Goal: Information Seeking & Learning: Understand process/instructions

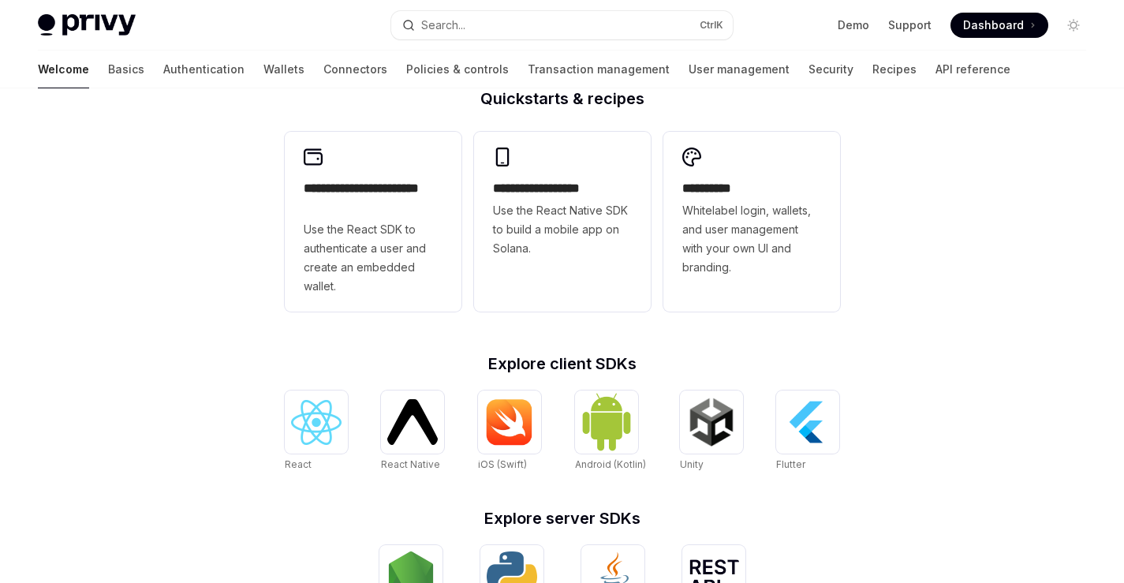
scroll to position [690, 0]
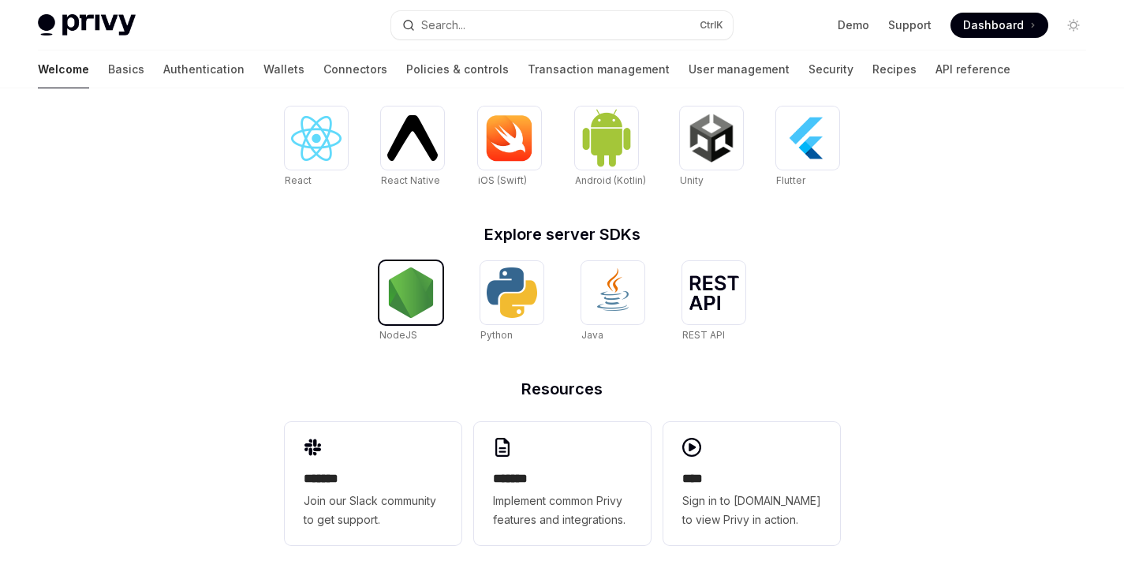
click at [407, 295] on img at bounding box center [411, 292] width 51 height 51
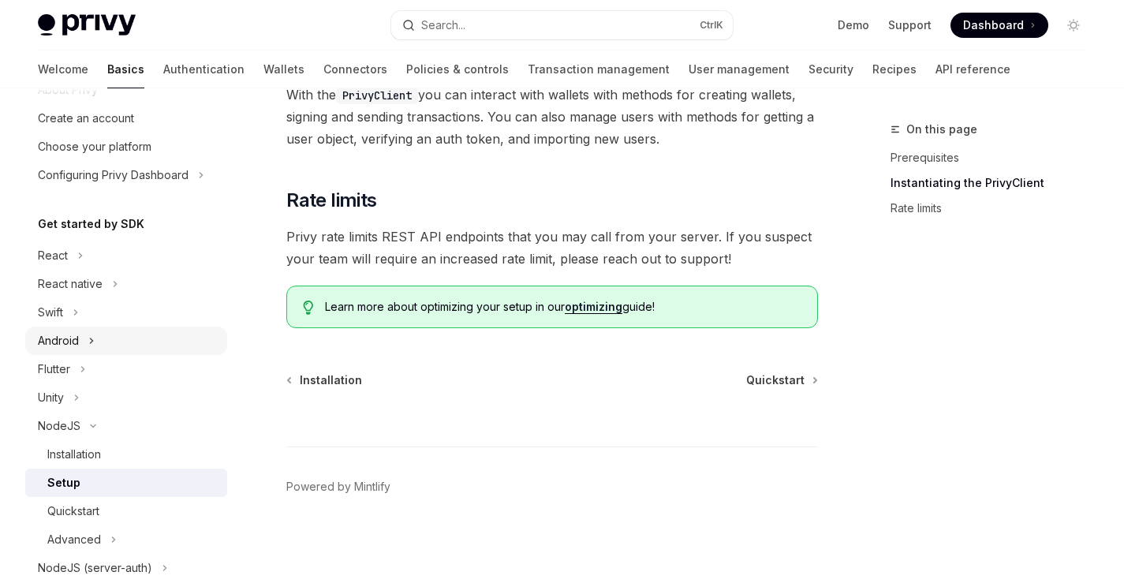
scroll to position [284, 0]
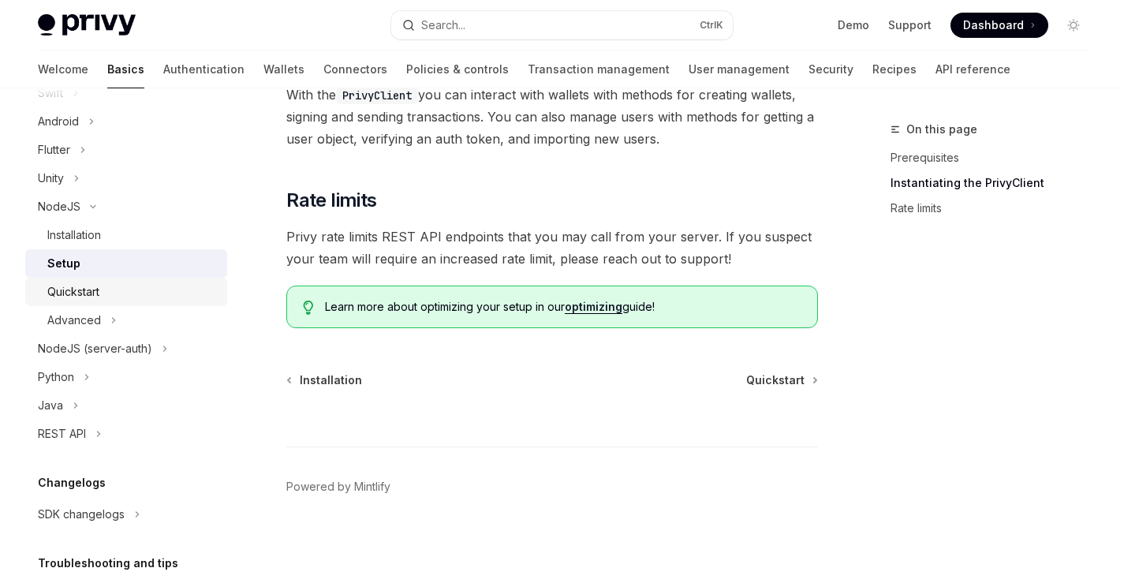
click at [141, 302] on link "Quickstart" at bounding box center [126, 292] width 202 height 28
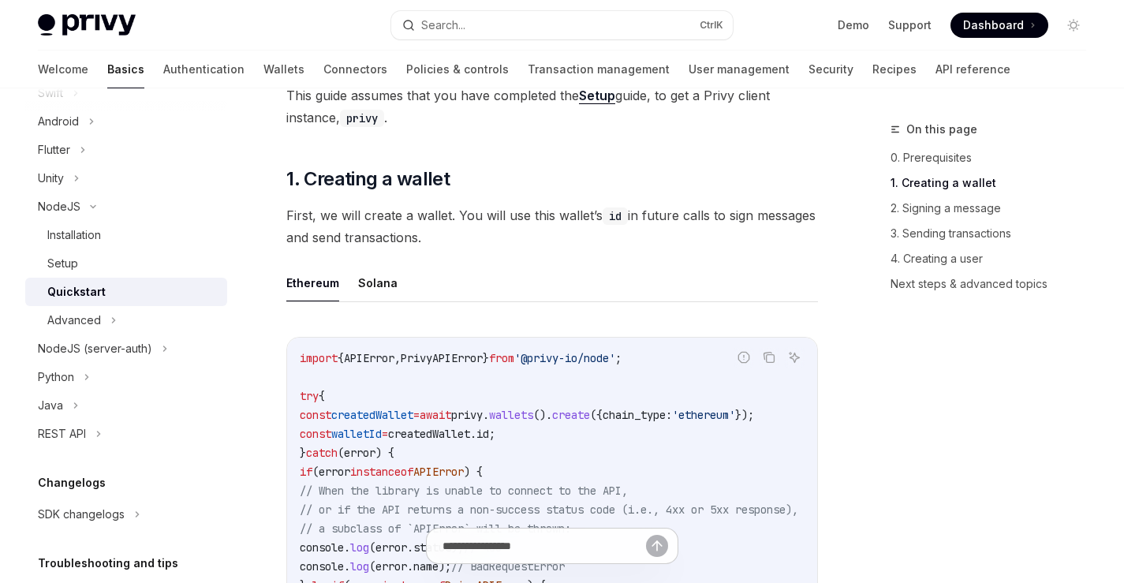
scroll to position [284, 0]
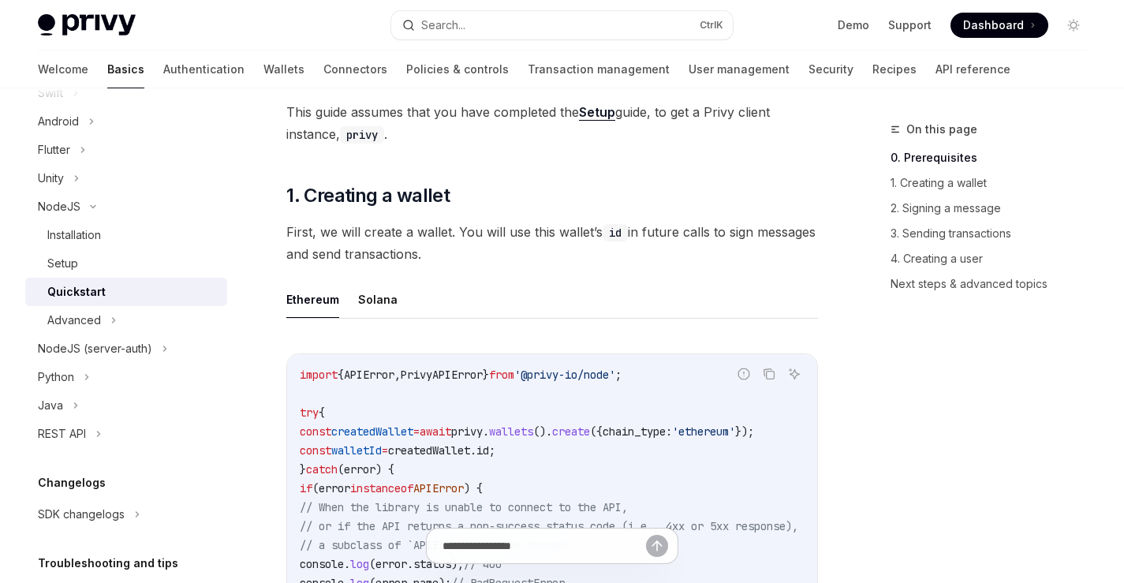
click at [392, 322] on div "Ethereum Solana Report incorrect code Copy Ask AI import { APIError , PrivyAPIE…" at bounding box center [552, 531] width 532 height 500
click at [378, 299] on button "Solana" at bounding box center [377, 299] width 39 height 37
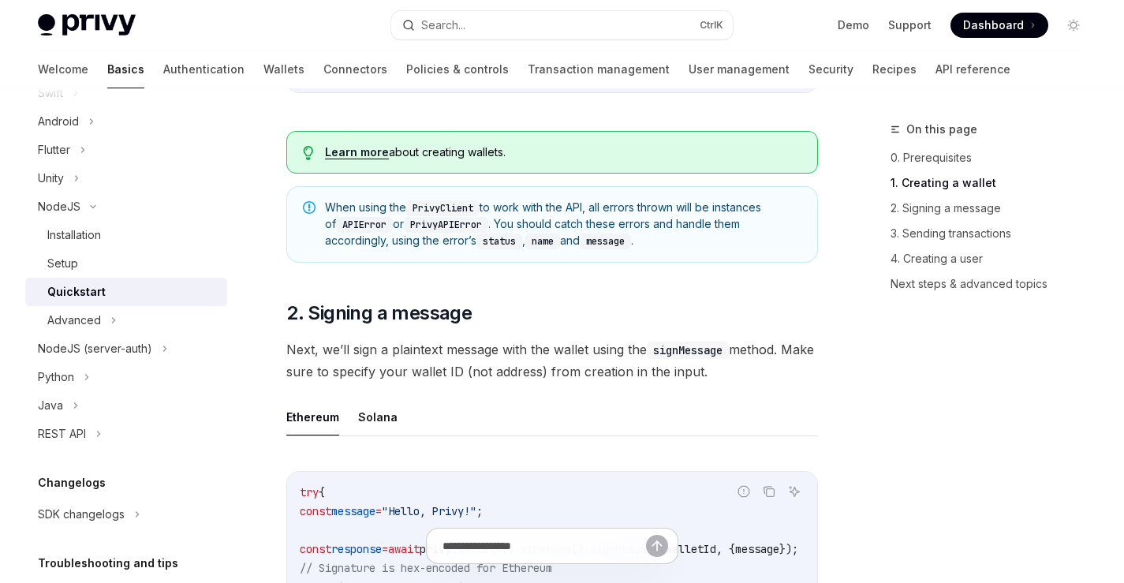
scroll to position [1231, 0]
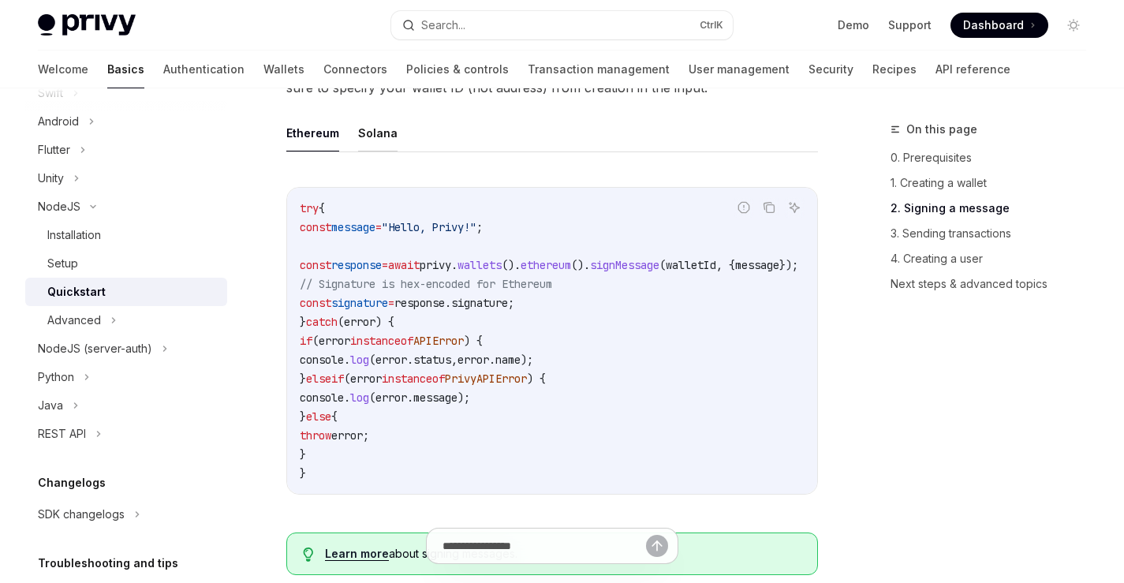
click at [366, 149] on button "Solana" at bounding box center [377, 132] width 39 height 37
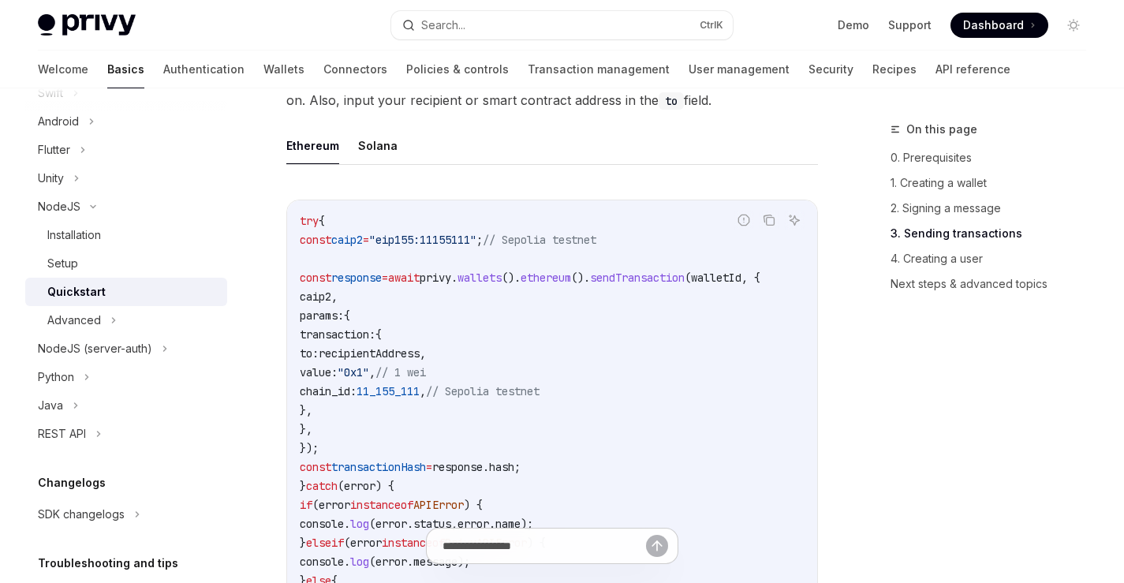
scroll to position [2083, 0]
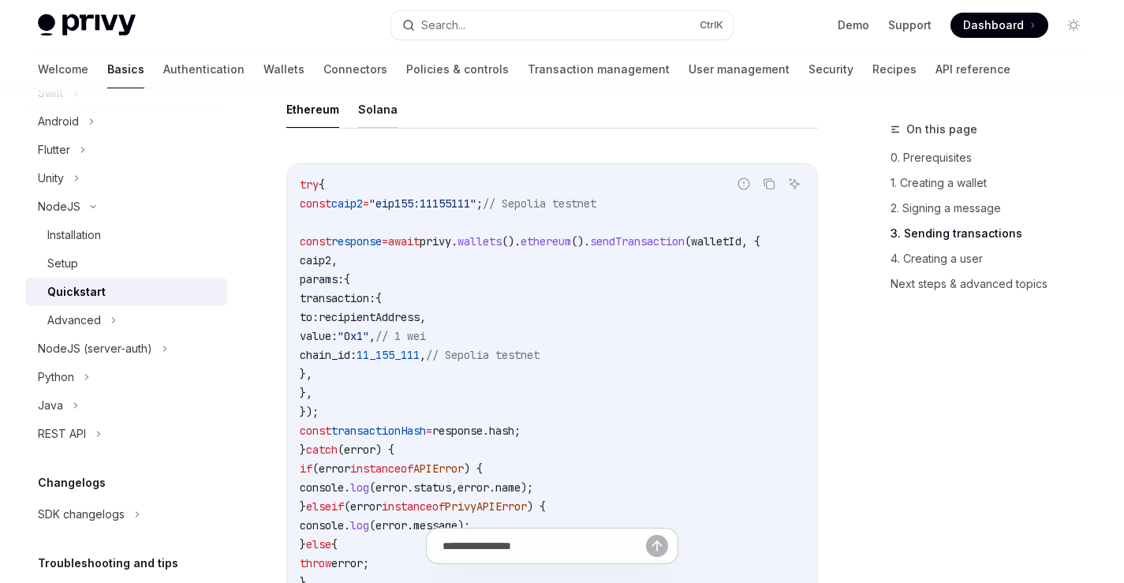
click at [361, 120] on button "Solana" at bounding box center [377, 109] width 39 height 37
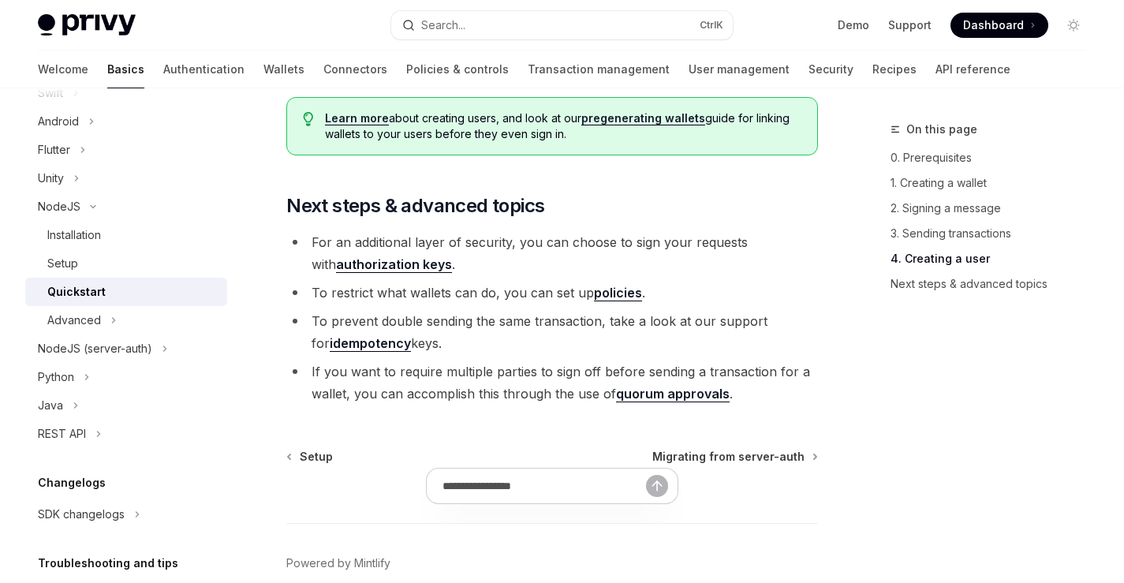
scroll to position [3314, 0]
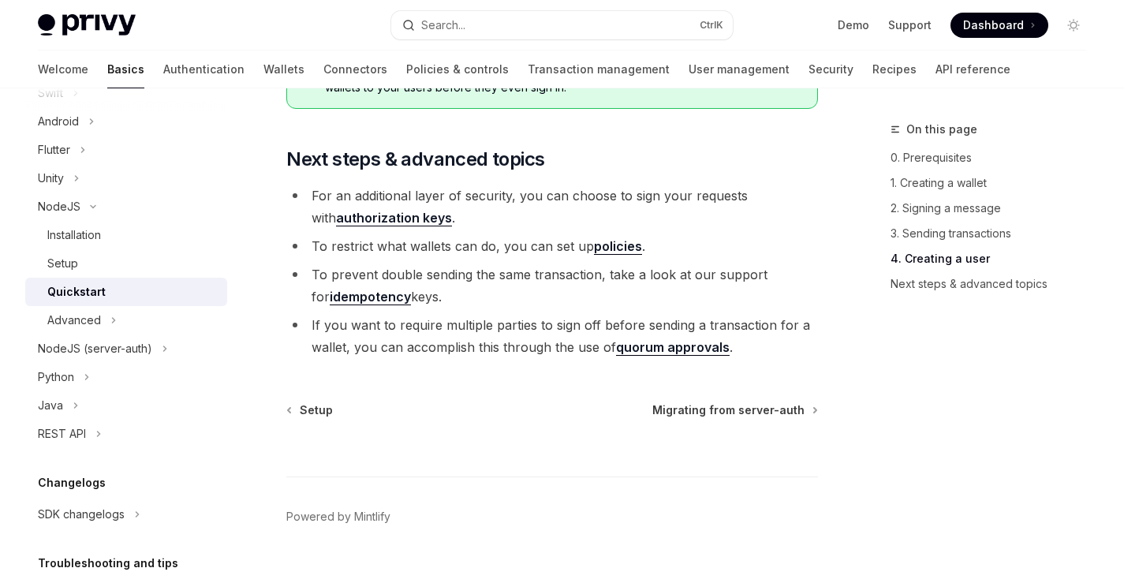
click at [405, 226] on link "authorization keys" at bounding box center [394, 218] width 116 height 17
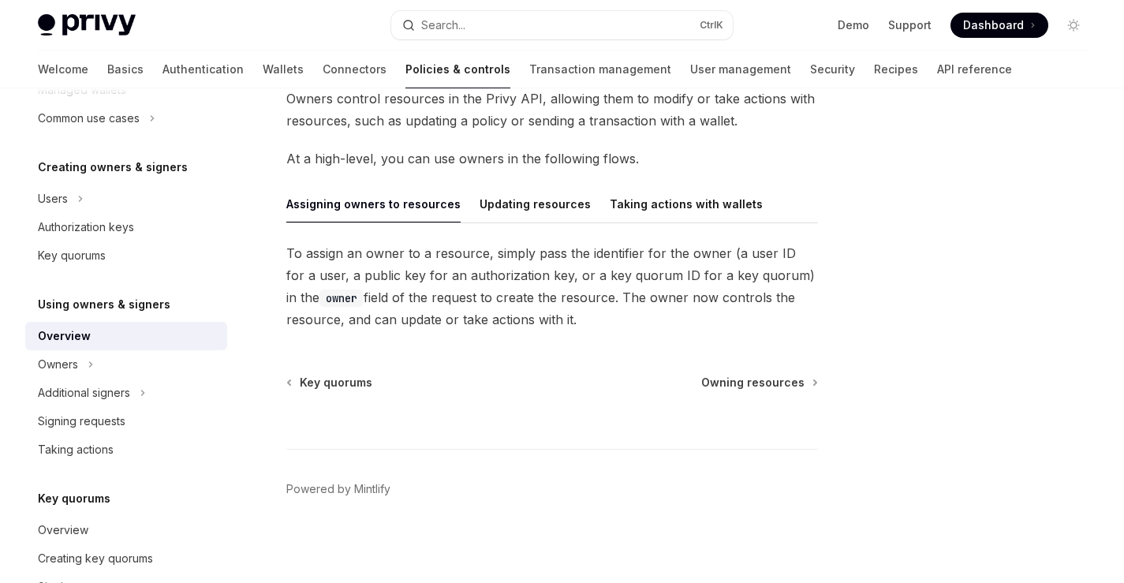
scroll to position [114, 0]
click at [566, 215] on button "Updating resources" at bounding box center [535, 201] width 111 height 37
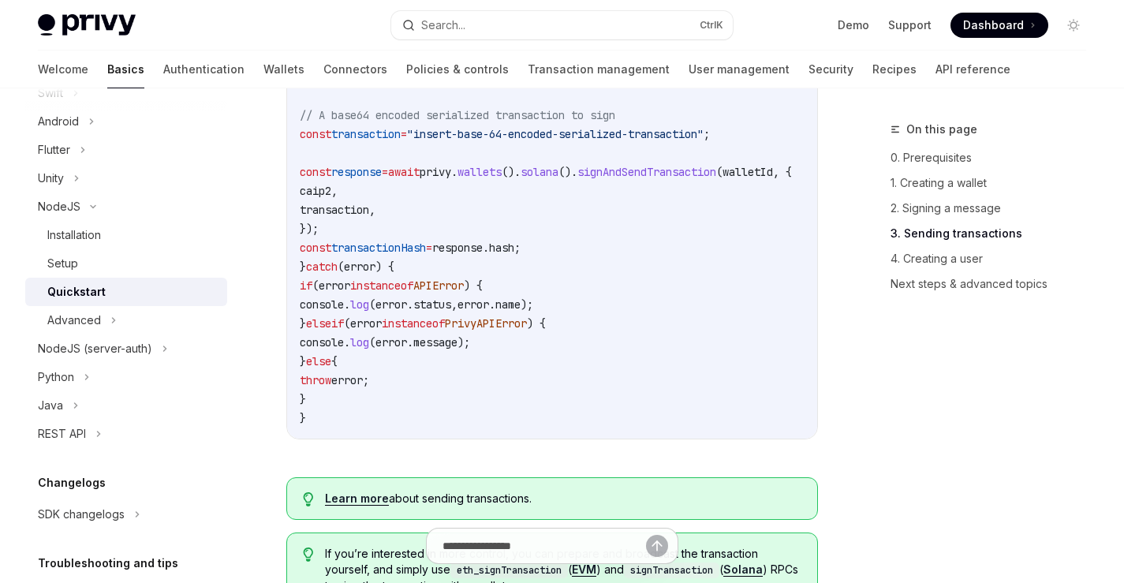
scroll to position [2234, 0]
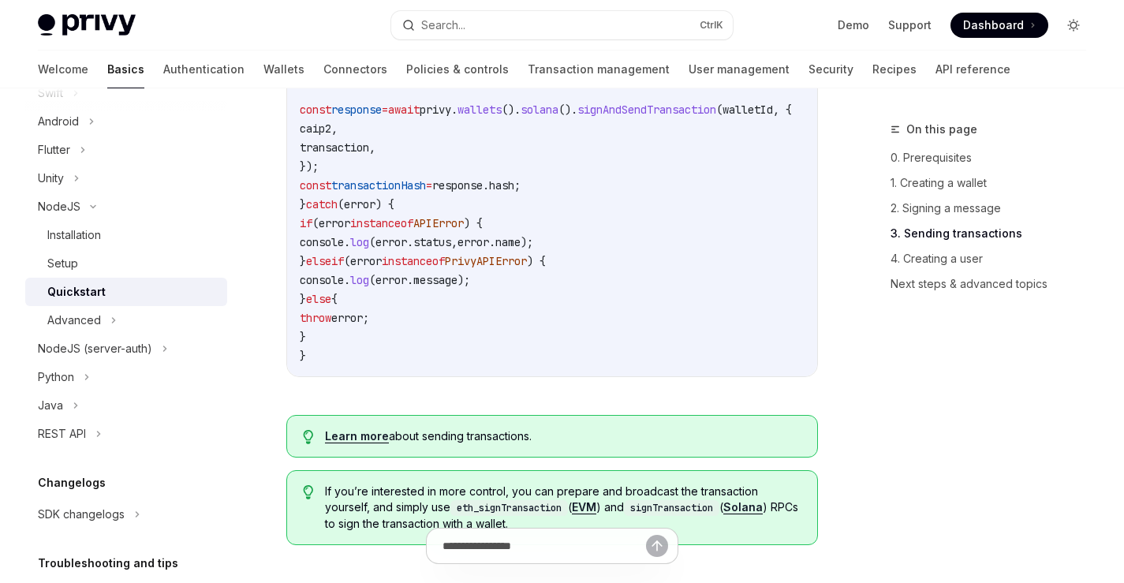
click at [1074, 28] on icon "Toggle dark mode" at bounding box center [1074, 25] width 6 height 6
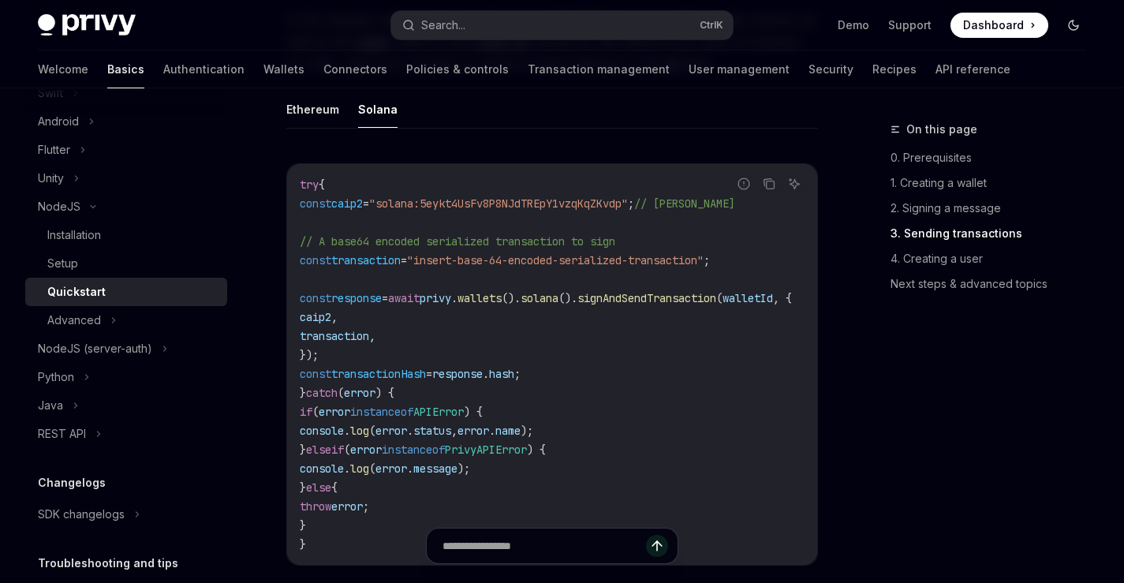
scroll to position [2038, 0]
click at [164, 318] on div "Advanced" at bounding box center [126, 320] width 202 height 28
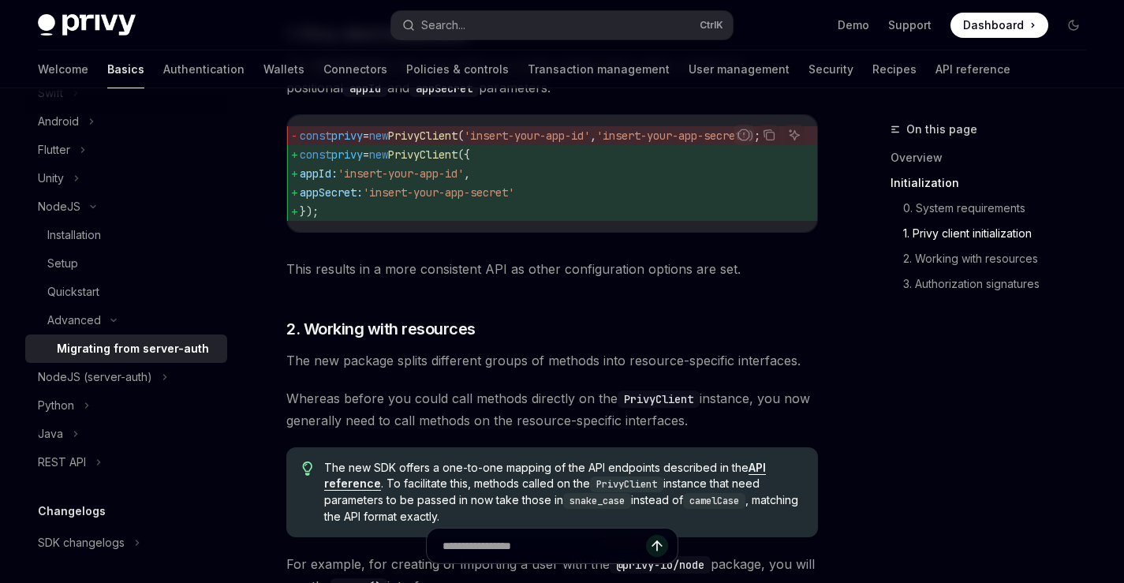
scroll to position [716, 0]
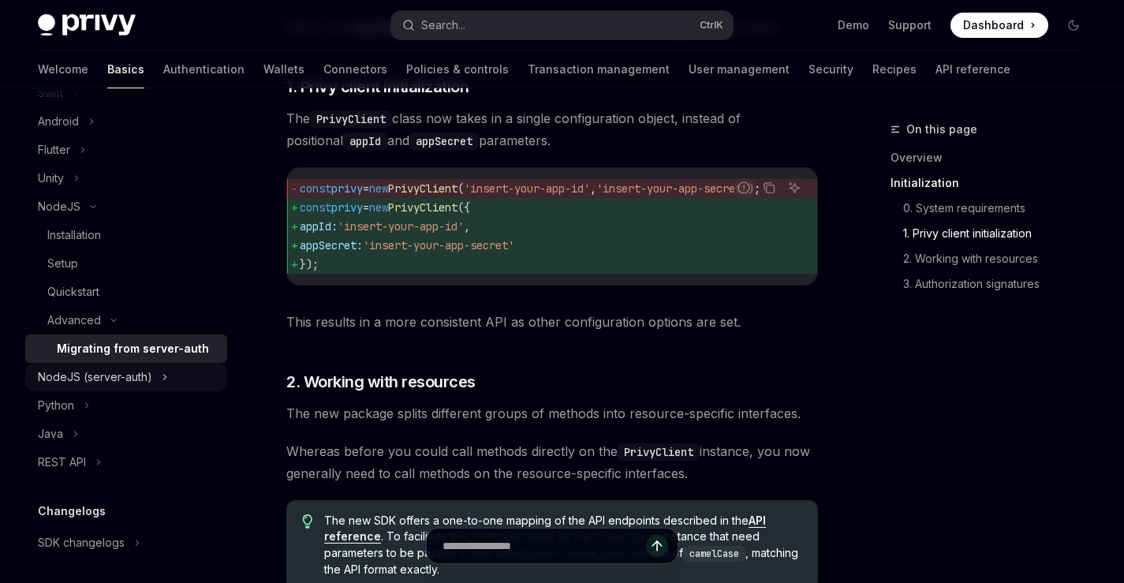
click at [124, 373] on div "NodeJS (server-auth)" at bounding box center [95, 377] width 114 height 19
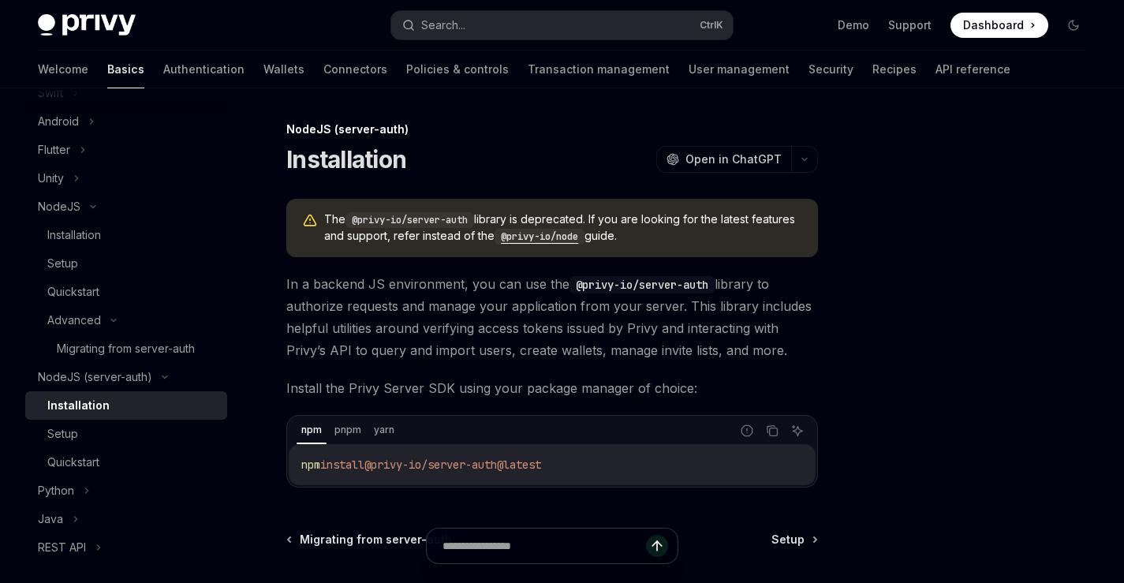
scroll to position [159, 0]
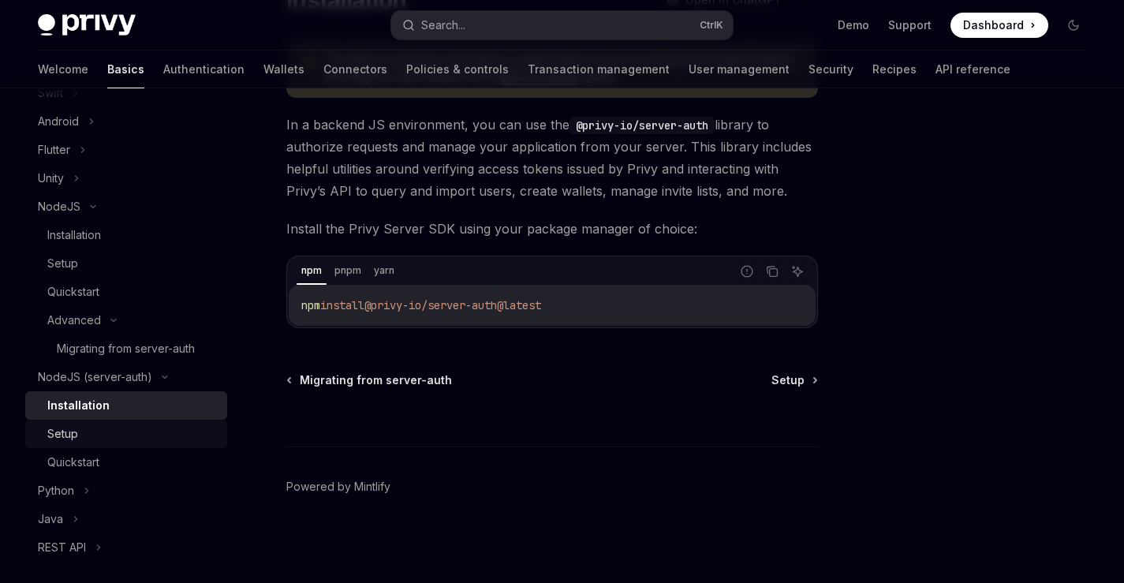
click at [99, 431] on div "Setup" at bounding box center [132, 434] width 170 height 19
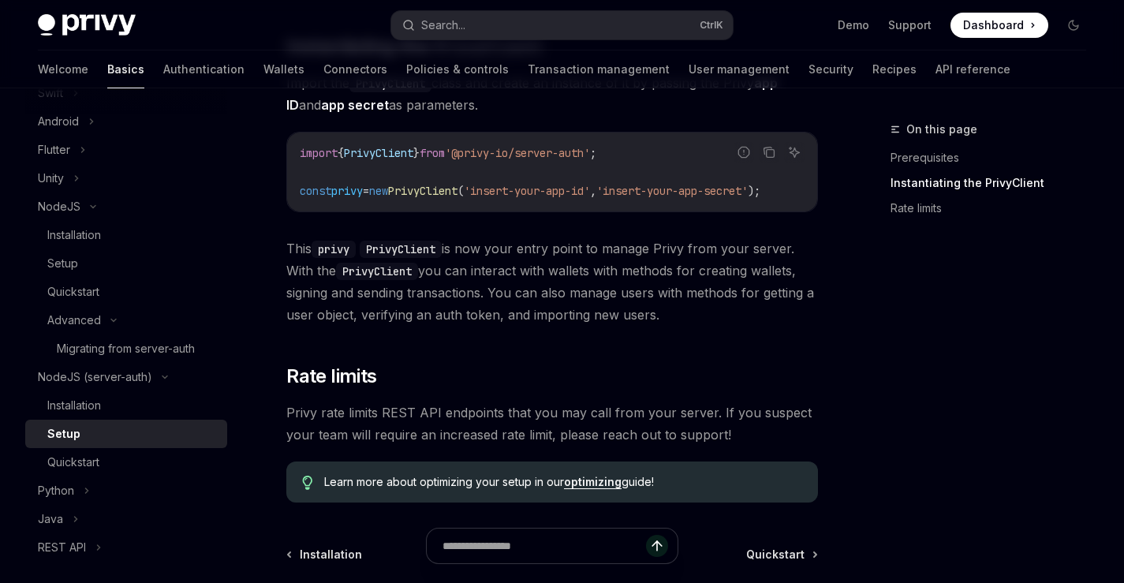
scroll to position [473, 0]
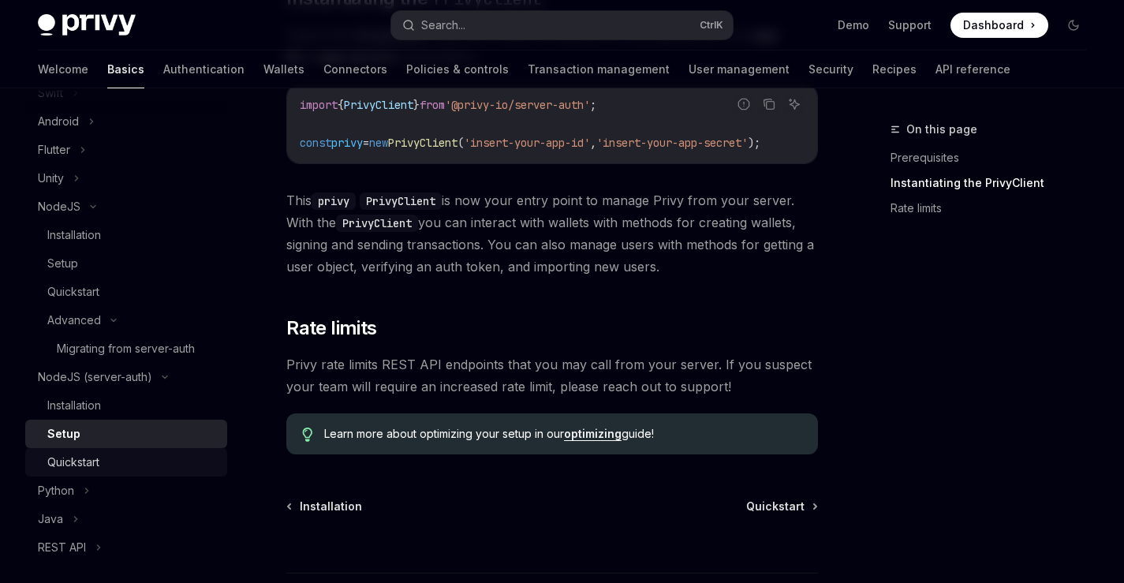
click at [123, 461] on div "Quickstart" at bounding box center [132, 462] width 170 height 19
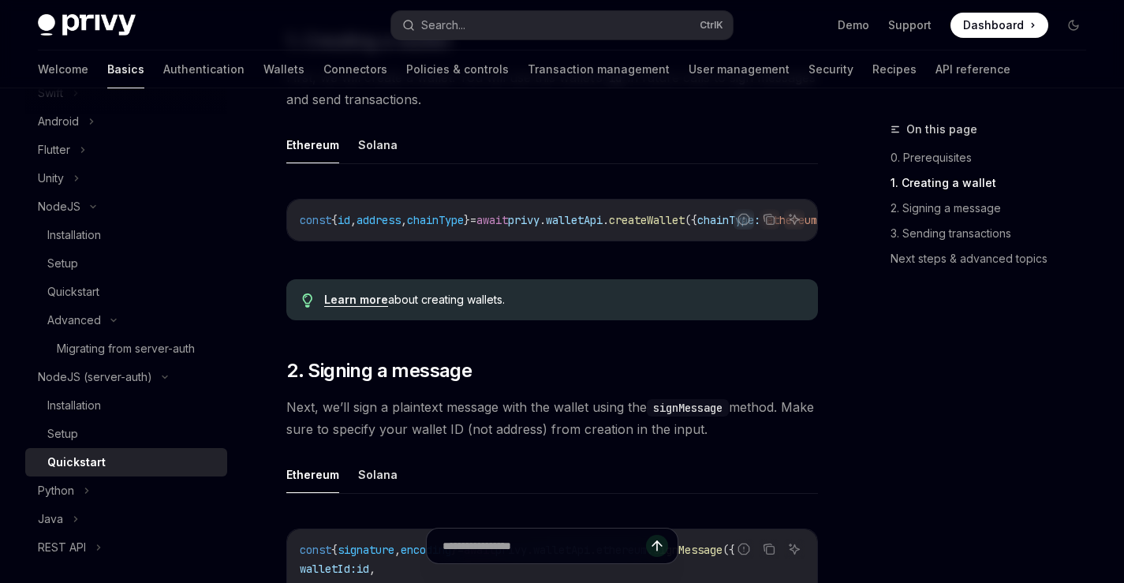
scroll to position [568, 0]
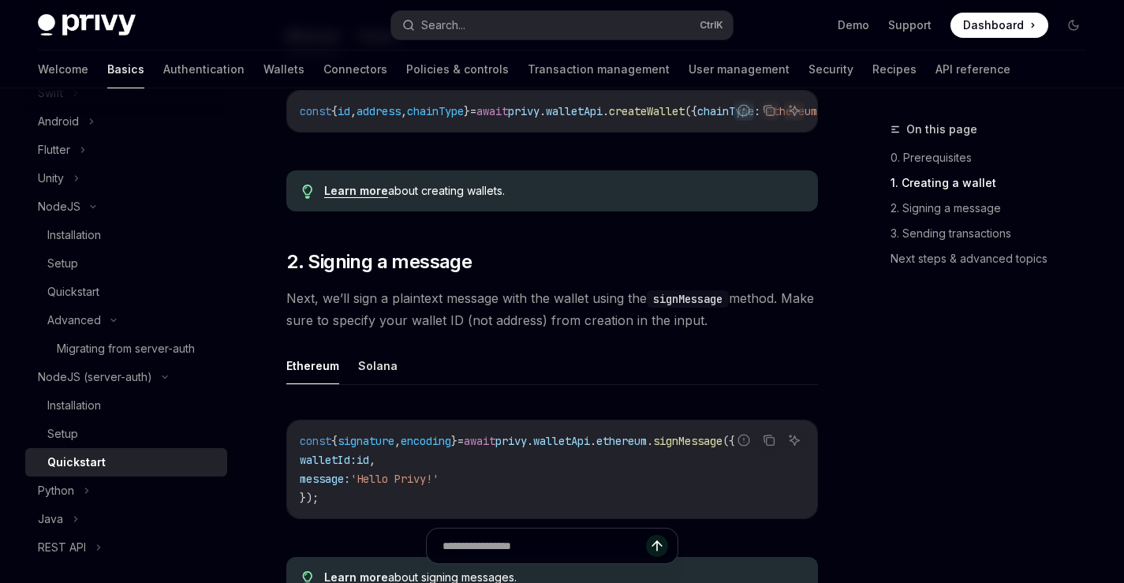
click at [346, 378] on ul "Ethereum Solana" at bounding box center [552, 366] width 532 height 38
click at [358, 377] on button "Solana" at bounding box center [377, 365] width 39 height 37
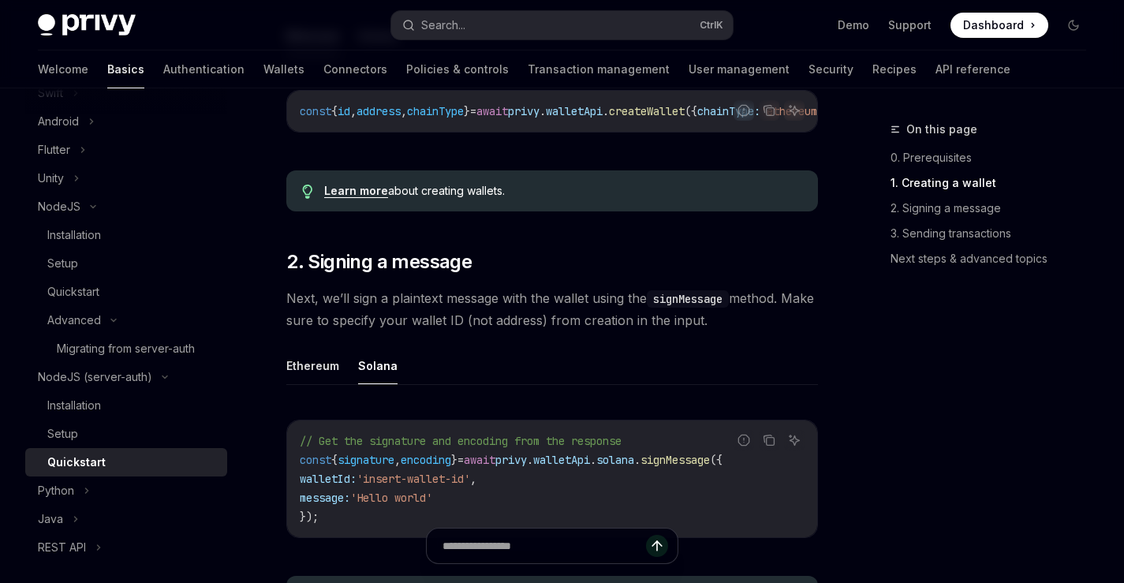
scroll to position [189, 0]
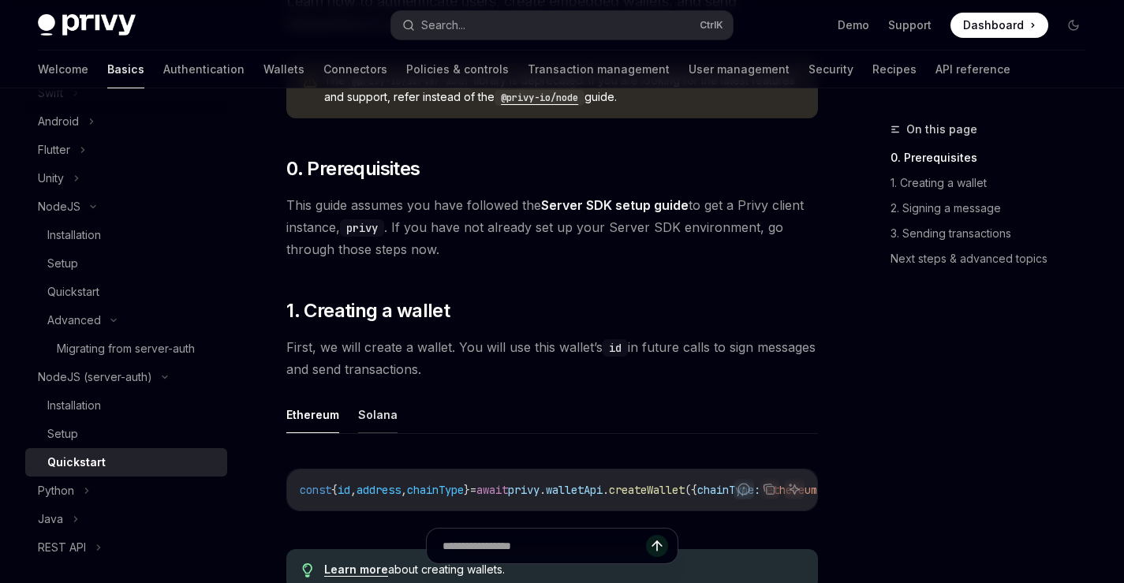
click at [364, 418] on button "Solana" at bounding box center [377, 414] width 39 height 37
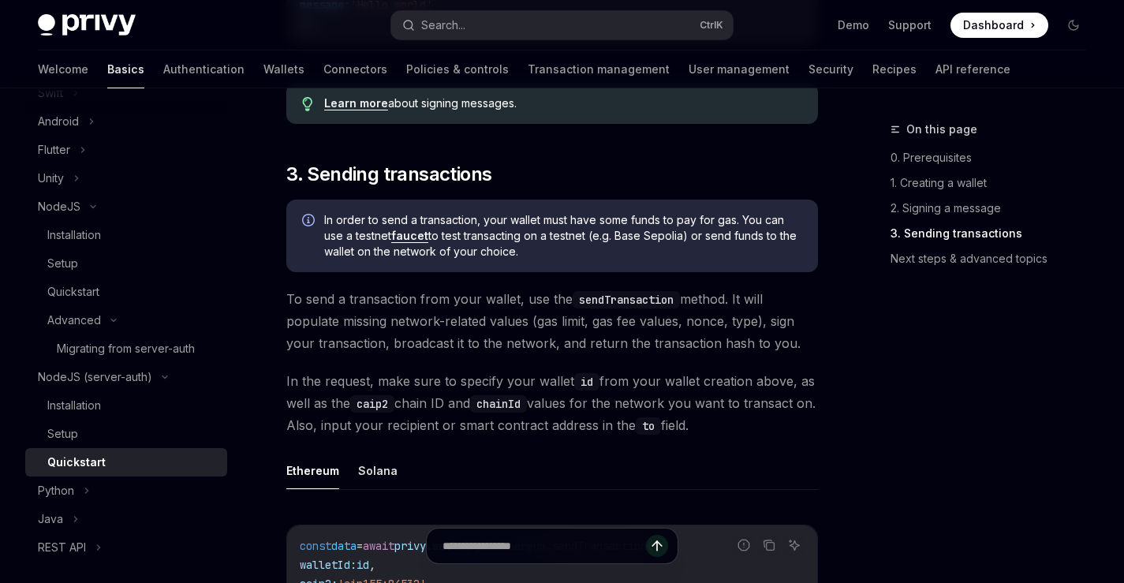
scroll to position [1326, 0]
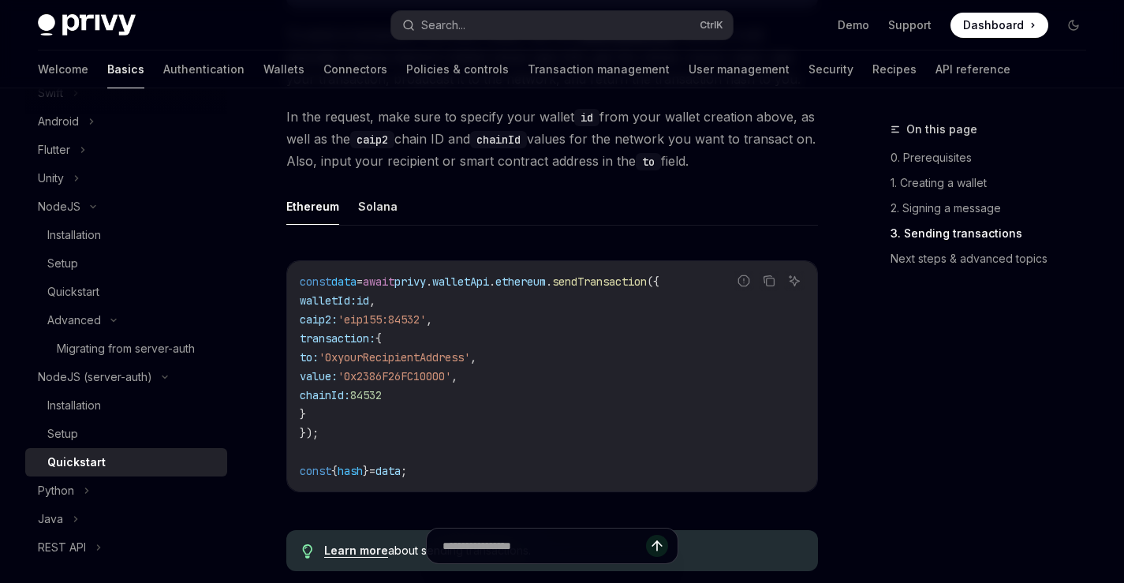
click at [398, 213] on ul "Ethereum Solana" at bounding box center [552, 207] width 532 height 38
click at [386, 210] on button "Solana" at bounding box center [377, 206] width 39 height 37
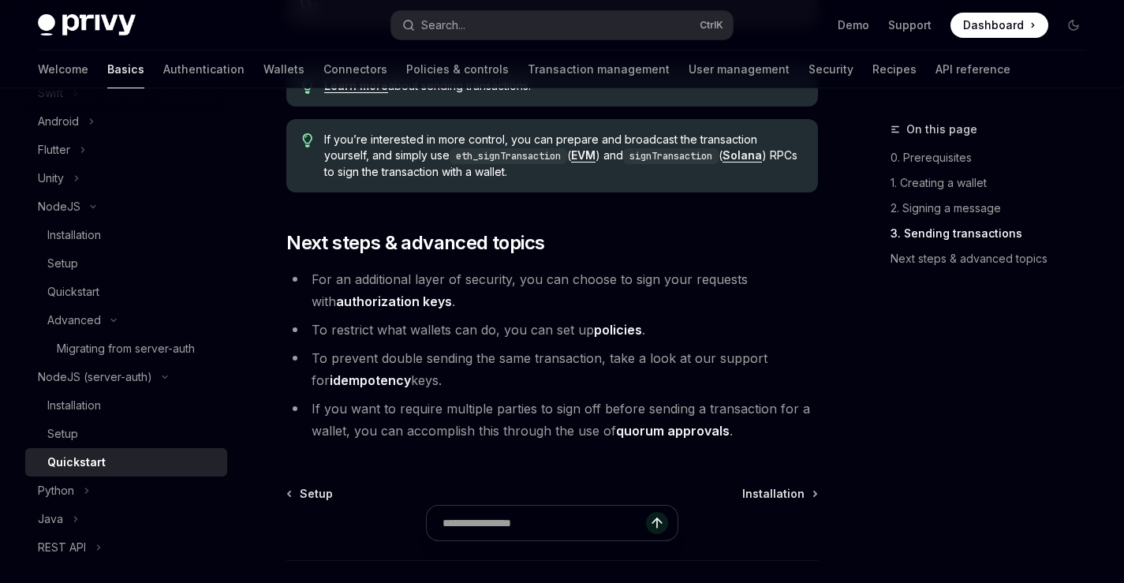
scroll to position [1704, 0]
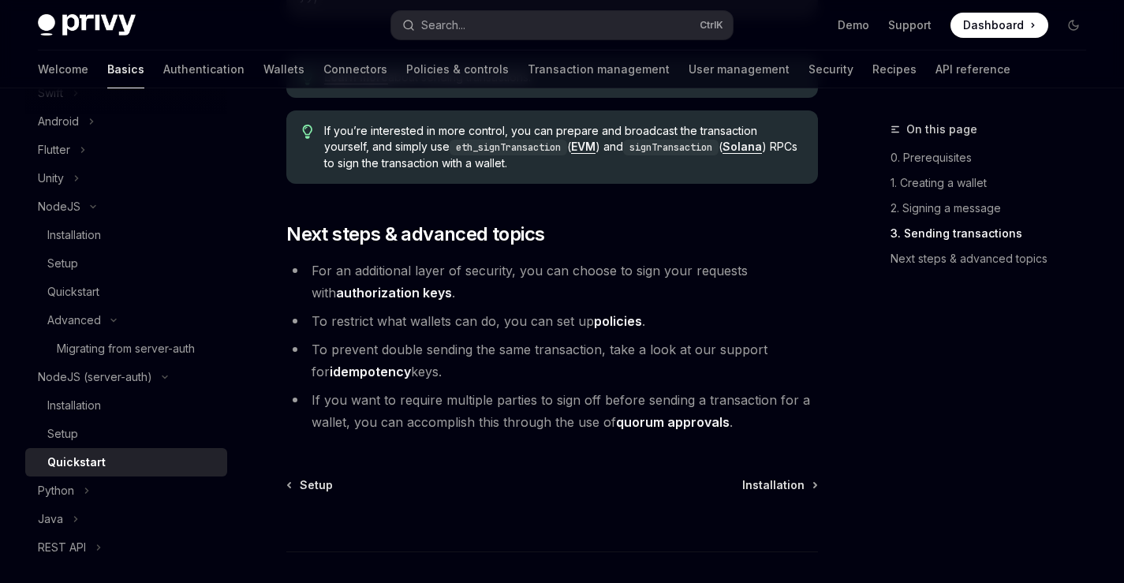
click at [754, 499] on div at bounding box center [552, 522] width 532 height 58
click at [768, 492] on span "Installation" at bounding box center [774, 485] width 62 height 16
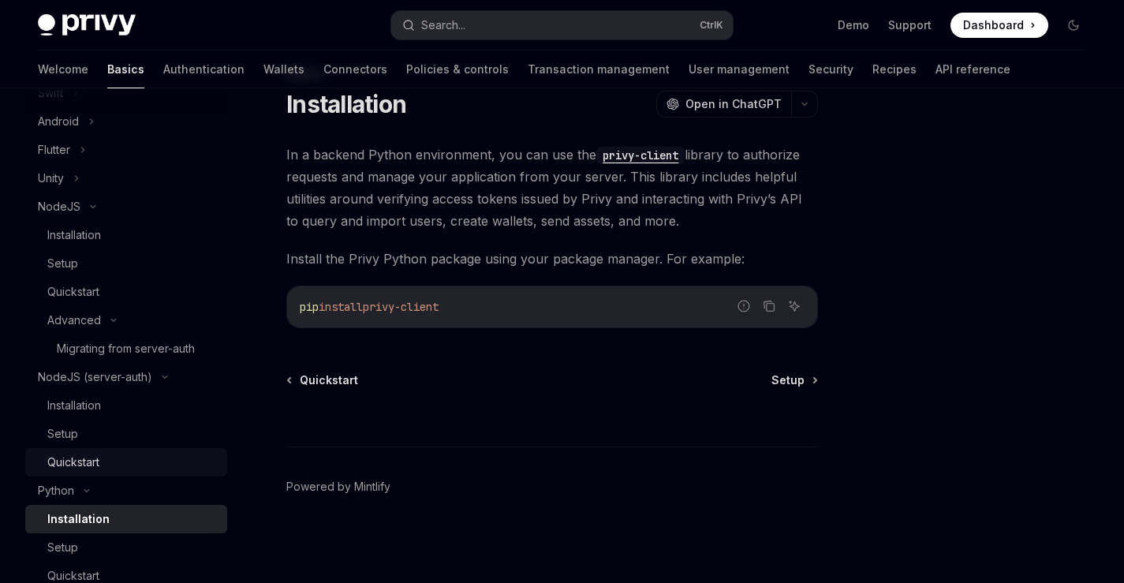
click at [120, 459] on div "Quickstart" at bounding box center [132, 462] width 170 height 19
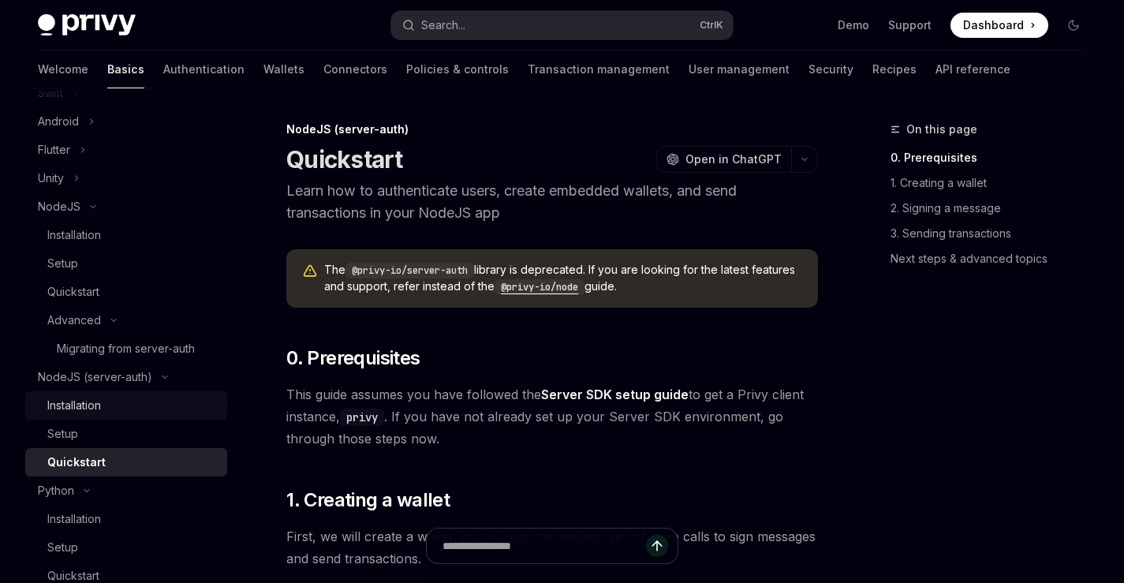
click at [114, 407] on div "Installation" at bounding box center [132, 405] width 170 height 19
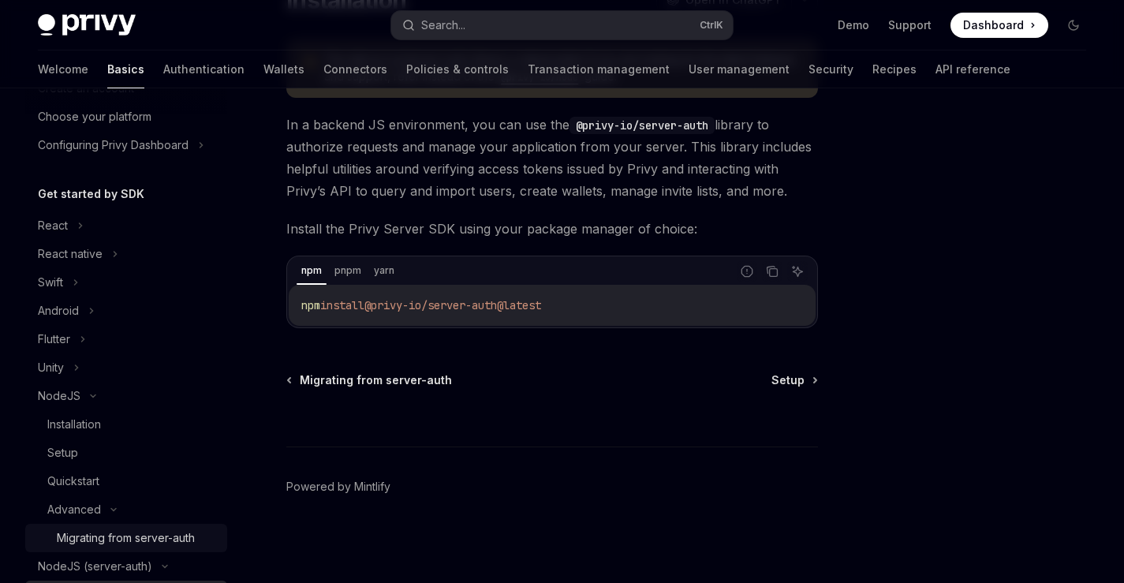
scroll to position [284, 0]
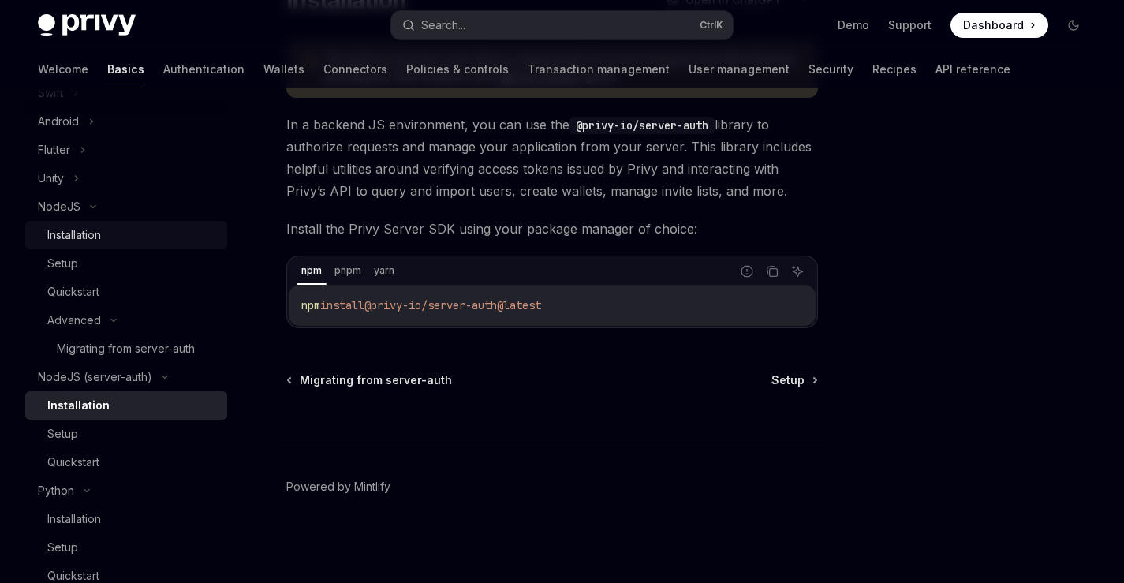
click at [158, 230] on div "Installation" at bounding box center [132, 235] width 170 height 19
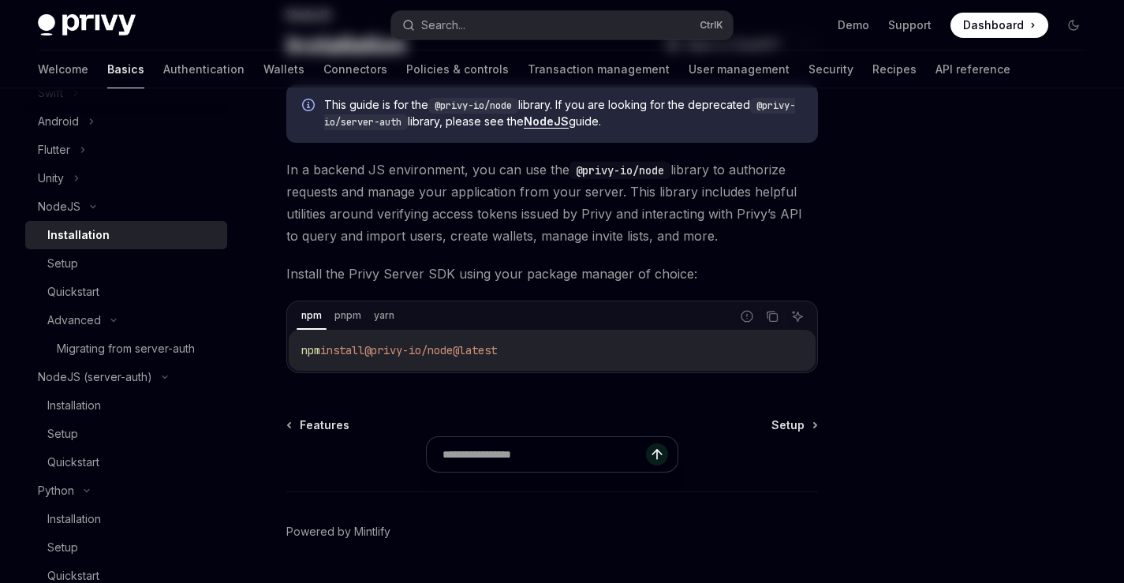
scroll to position [159, 0]
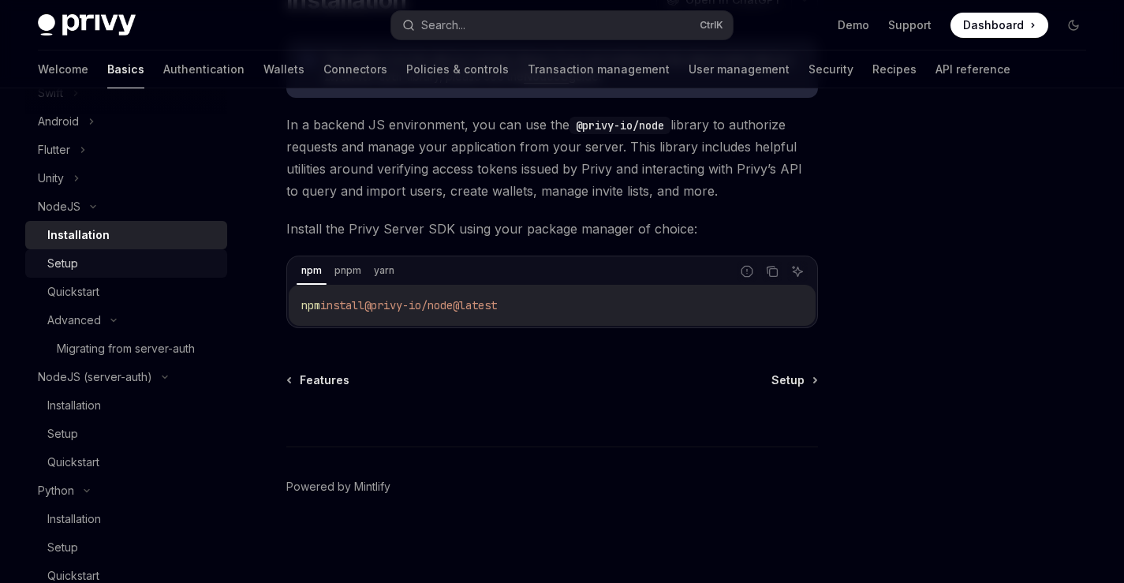
click at [156, 270] on div "Setup" at bounding box center [132, 263] width 170 height 19
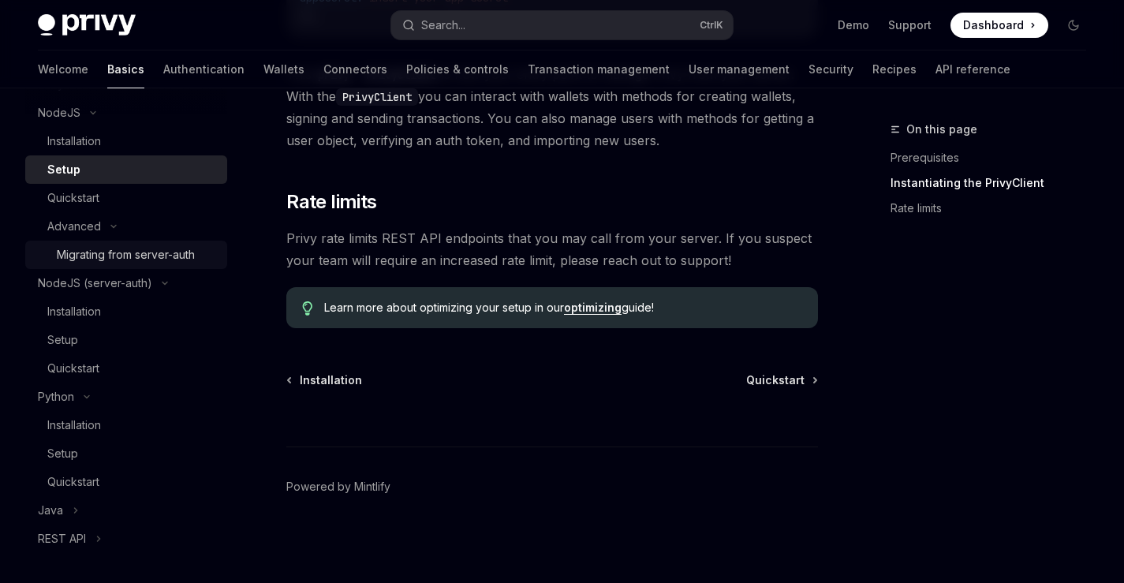
scroll to position [379, 0]
click at [114, 144] on div "Installation" at bounding box center [132, 140] width 170 height 19
type textarea "*"
